Goal: Task Accomplishment & Management: Manage account settings

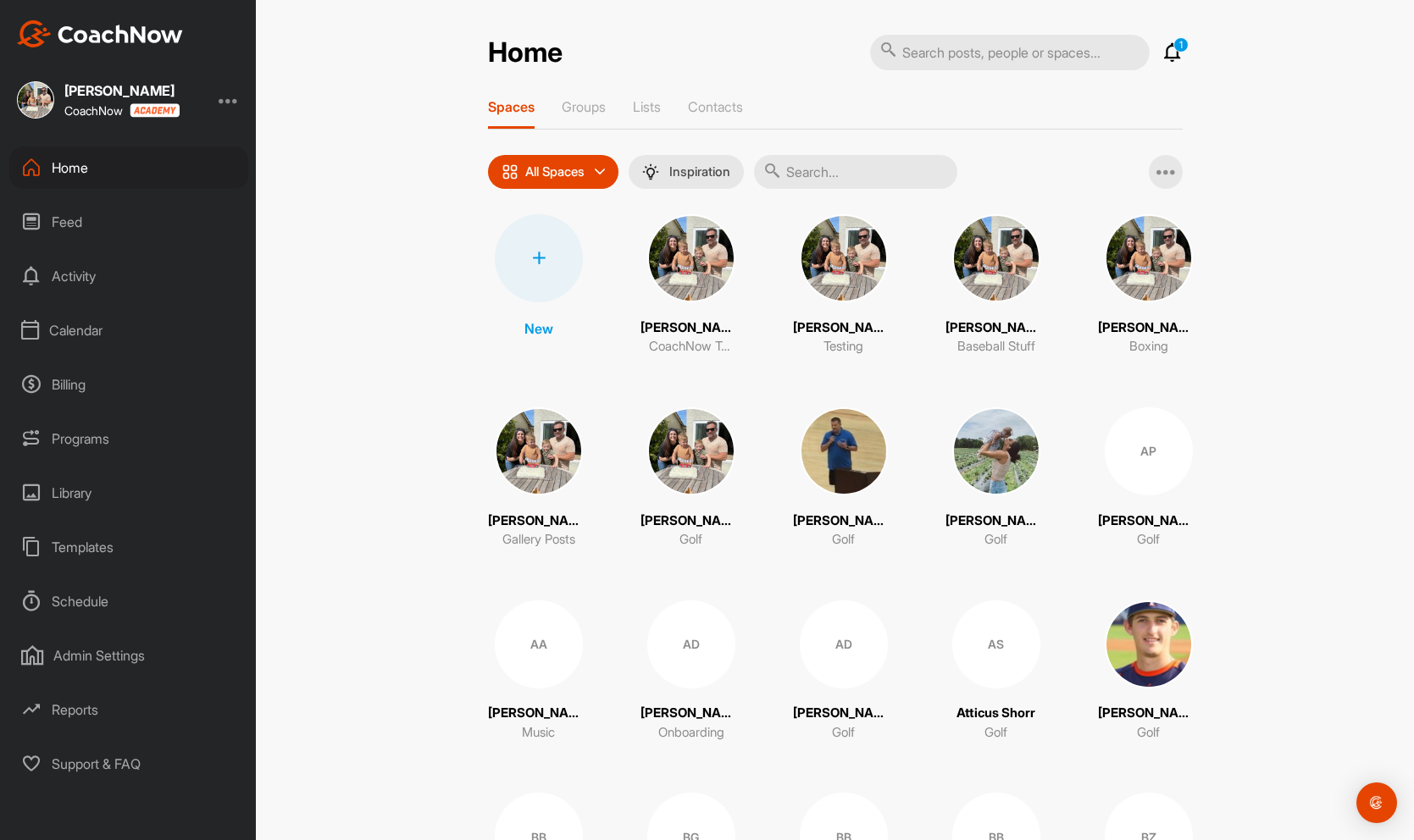
click at [77, 331] on div "Calendar" at bounding box center [128, 330] width 239 height 42
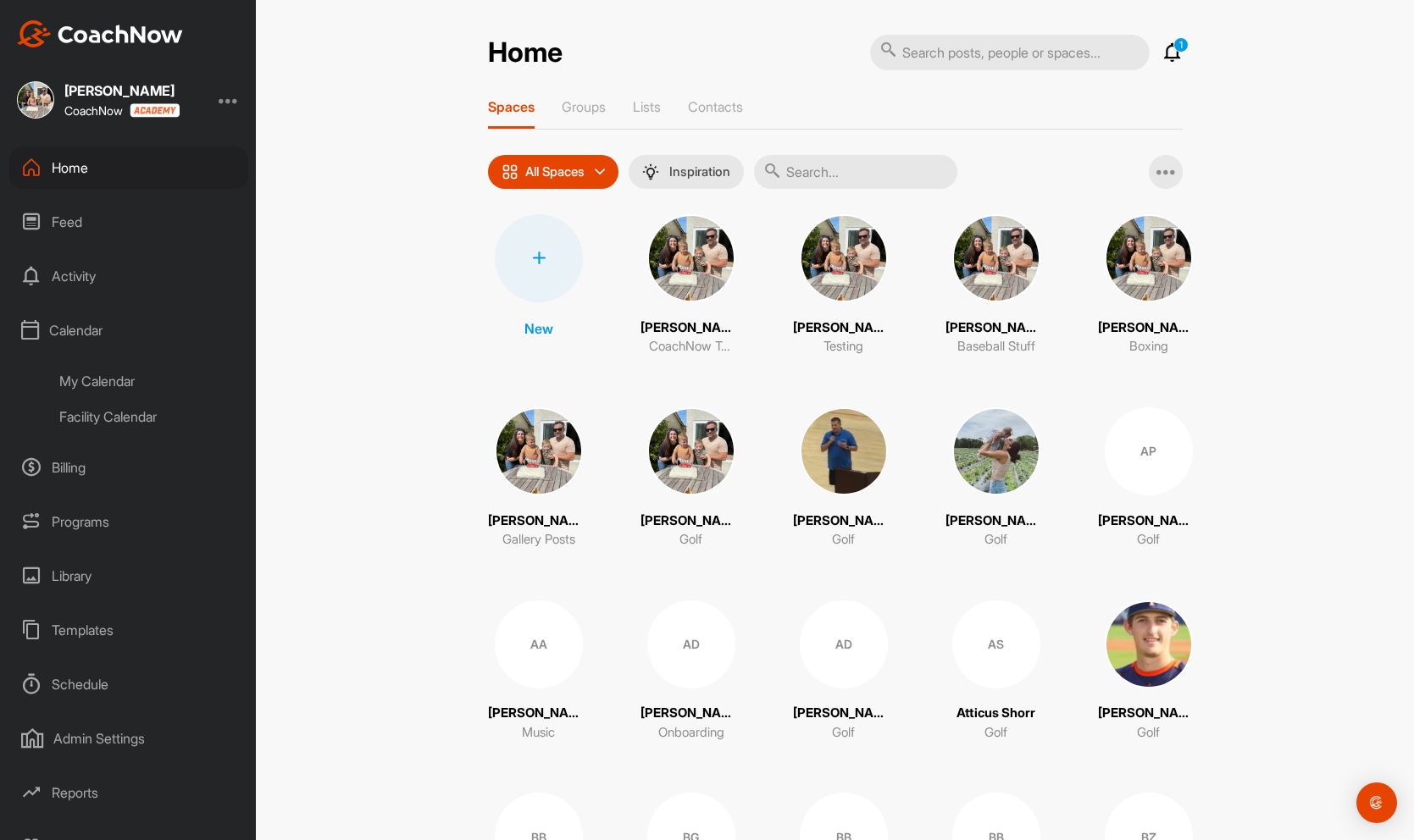
click at [103, 379] on div "My Calendar" at bounding box center [148, 380] width 201 height 35
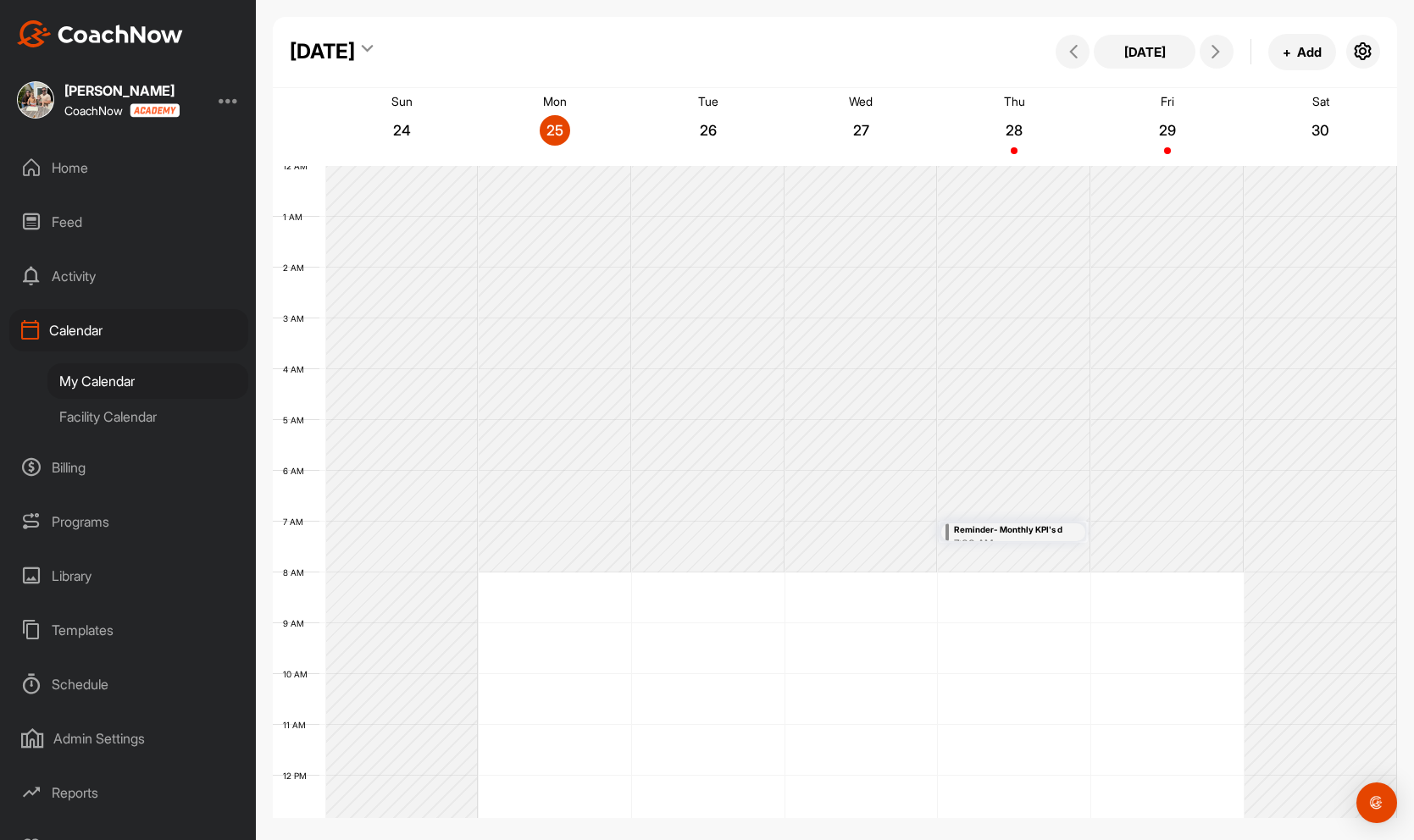
scroll to position [293, 0]
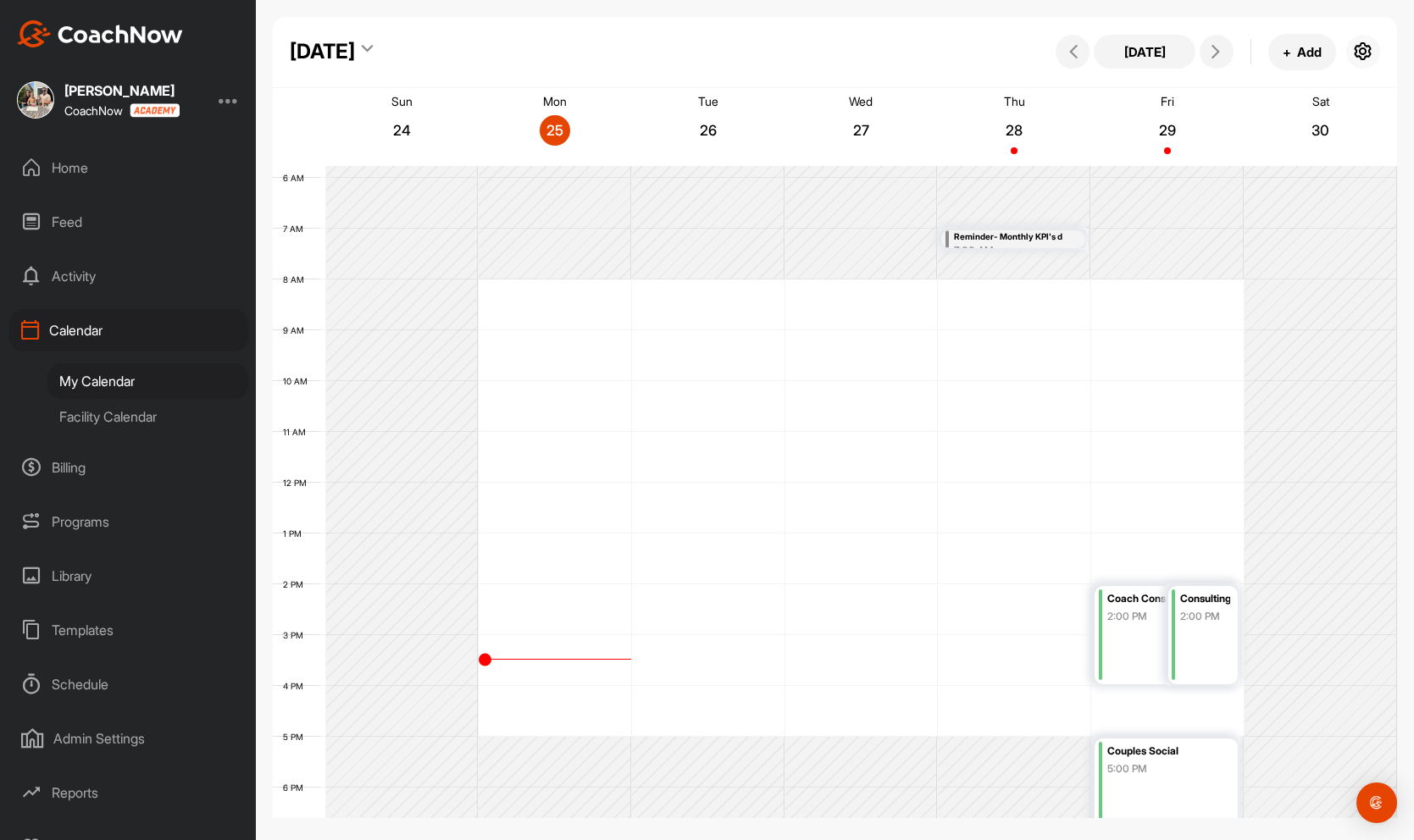
click at [1359, 53] on icon "button" at bounding box center [1363, 51] width 21 height 21
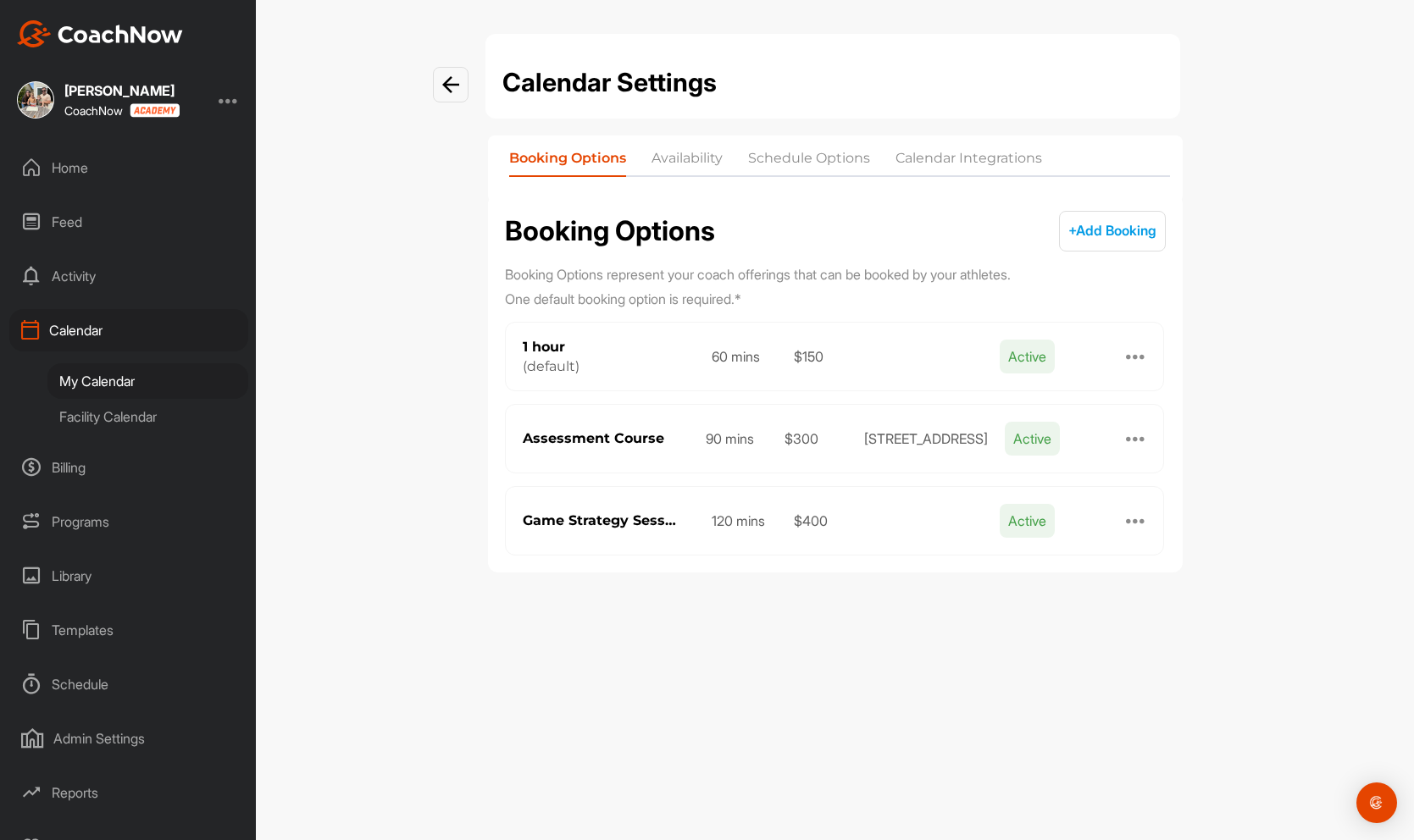
click at [688, 158] on li "Availability" at bounding box center [686, 161] width 71 height 27
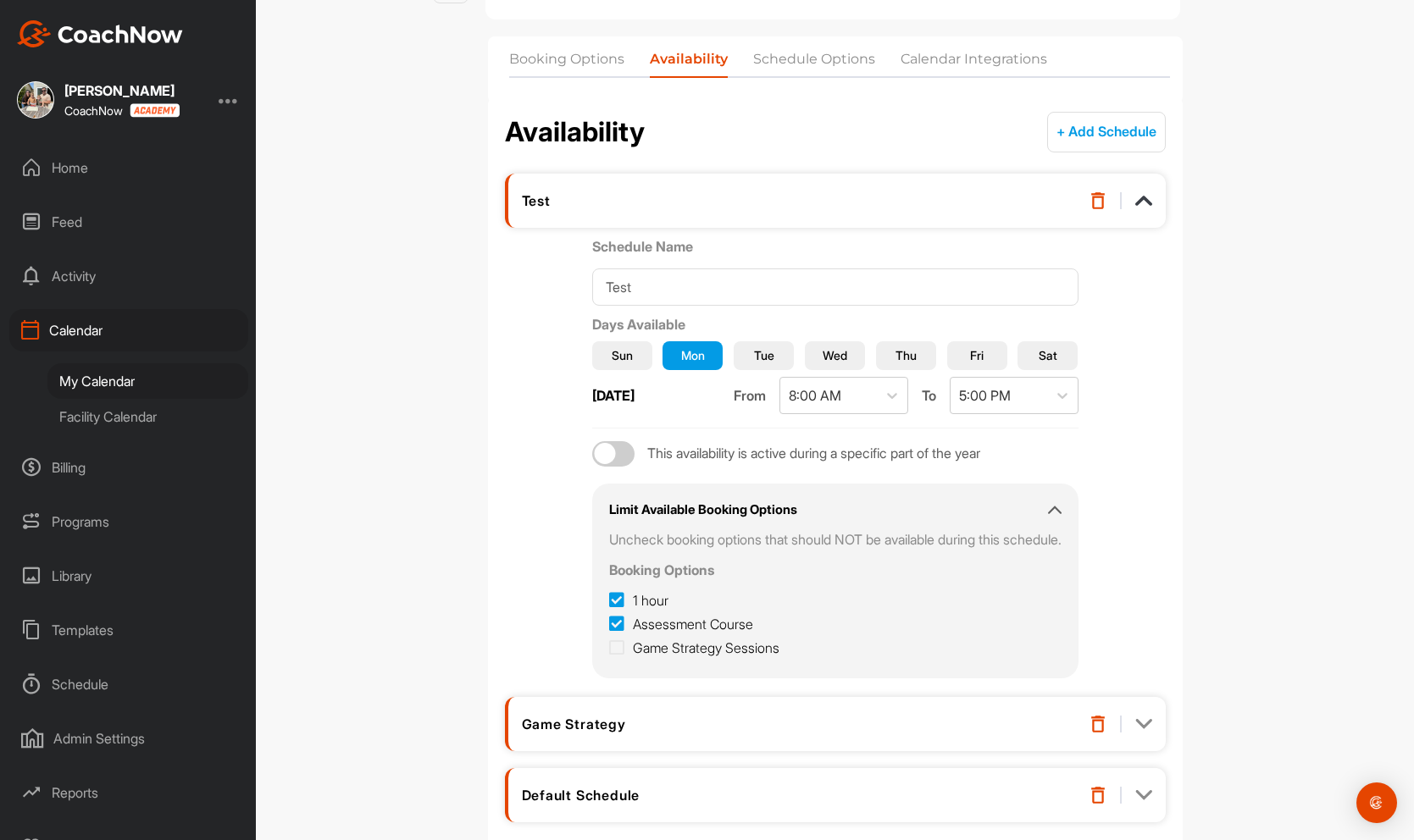
scroll to position [196, 0]
